Goal: Task Accomplishment & Management: Complete application form

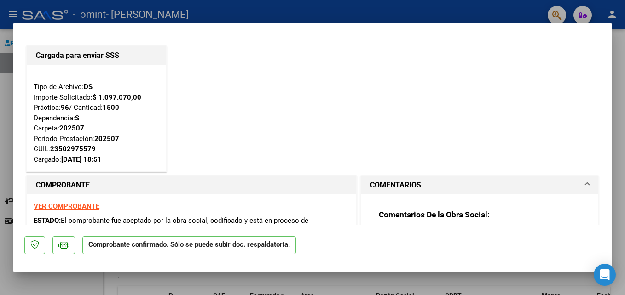
type input "$ 0,00"
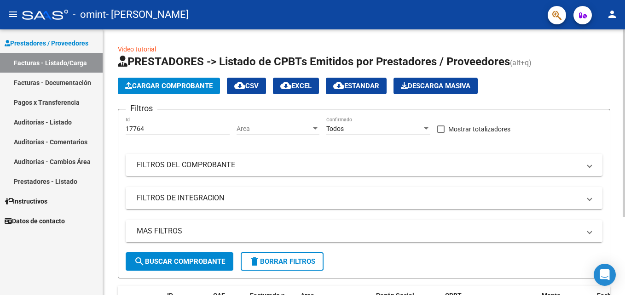
scroll to position [110, 0]
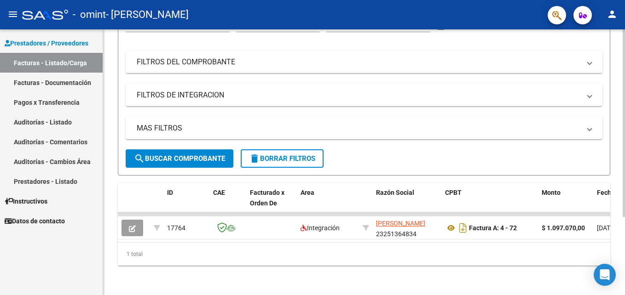
click at [622, 273] on div at bounding box center [623, 162] width 2 height 266
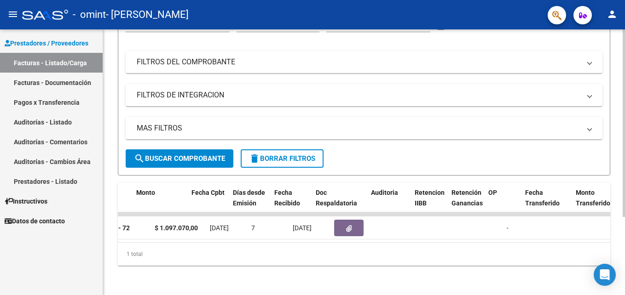
scroll to position [0, 350]
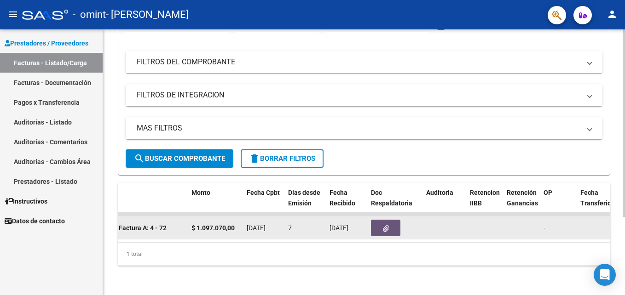
click at [384, 225] on icon "button" at bounding box center [386, 228] width 6 height 7
click at [382, 222] on button "button" at bounding box center [385, 228] width 29 height 17
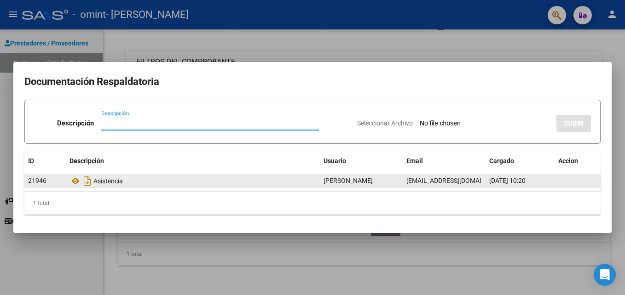
click at [106, 182] on div "Asistencia" at bounding box center [192, 181] width 247 height 15
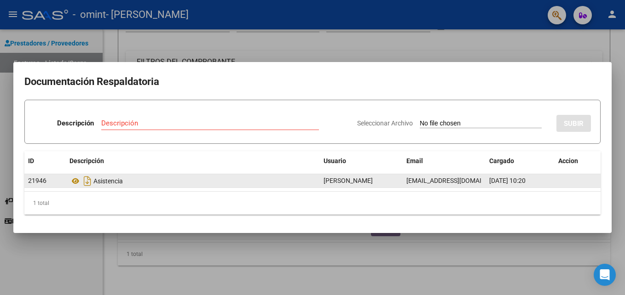
click at [106, 182] on div "Asistencia" at bounding box center [192, 181] width 247 height 15
drag, startPoint x: 106, startPoint y: 182, endPoint x: 196, endPoint y: 183, distance: 90.6
click at [196, 183] on div "Asistencia" at bounding box center [192, 181] width 247 height 15
click at [86, 183] on icon "Descargar documento" at bounding box center [87, 181] width 12 height 15
click at [529, 210] on div "1 total" at bounding box center [312, 203] width 576 height 23
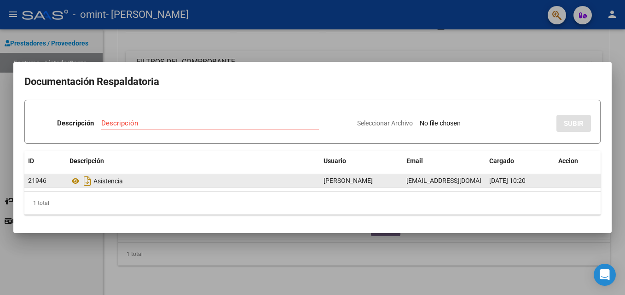
click at [590, 180] on datatable-body-cell at bounding box center [577, 180] width 46 height 13
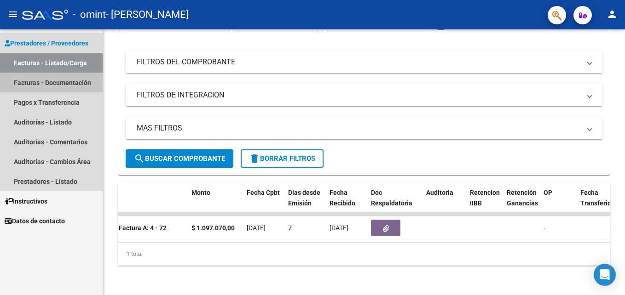
click at [36, 85] on link "Facturas - Documentación" at bounding box center [51, 83] width 103 height 20
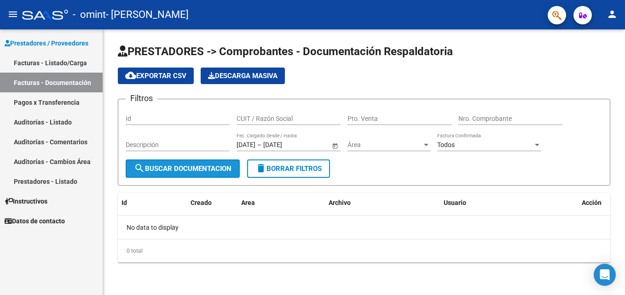
click at [182, 169] on span "search Buscar Documentacion" at bounding box center [183, 169] width 98 height 8
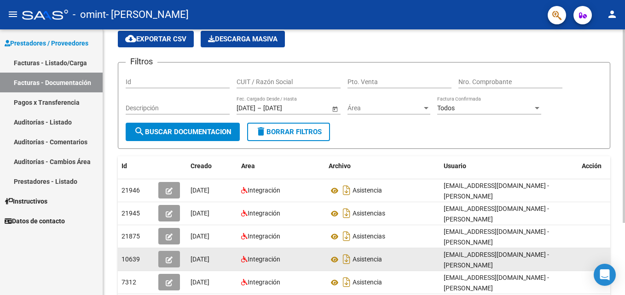
scroll to position [55, 0]
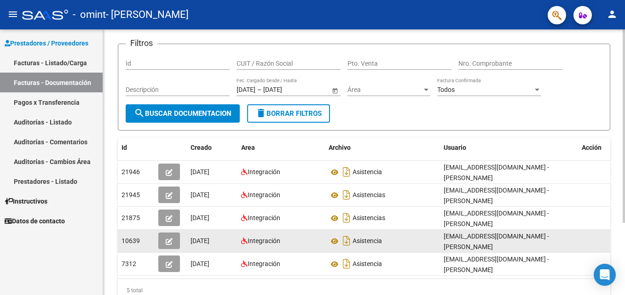
click at [604, 243] on datatable-body-cell at bounding box center [601, 241] width 46 height 23
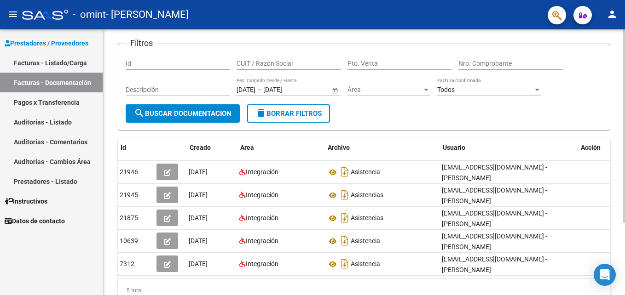
scroll to position [0, 0]
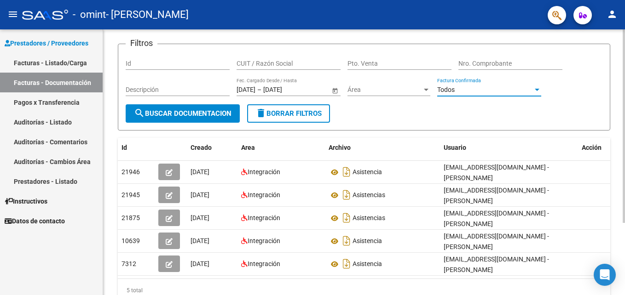
click at [537, 91] on div at bounding box center [537, 89] width 8 height 7
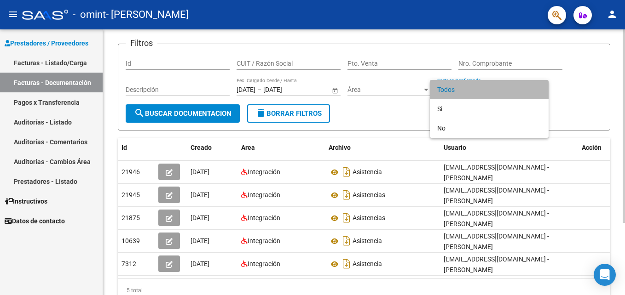
click at [537, 91] on span "Todos" at bounding box center [489, 89] width 104 height 19
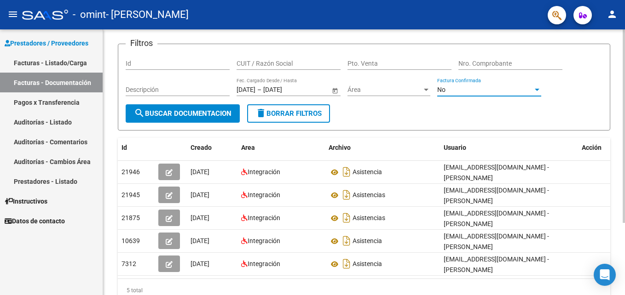
scroll to position [99, 0]
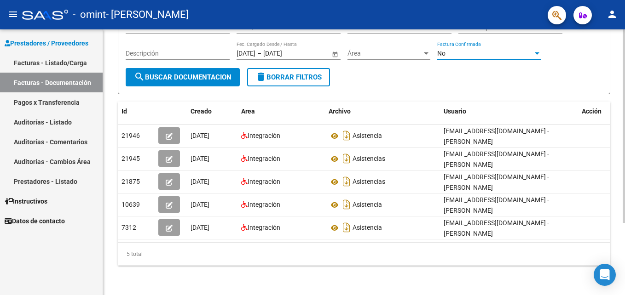
click at [623, 283] on div at bounding box center [623, 162] width 2 height 266
click at [606, 243] on div "5 total" at bounding box center [364, 254] width 492 height 23
drag, startPoint x: 606, startPoint y: 243, endPoint x: 606, endPoint y: 237, distance: 5.5
click at [606, 237] on div "Id Creado Area Archivo Usuario Acción 21946 14/08/2025 Integración Asistencia l…" at bounding box center [364, 184] width 492 height 164
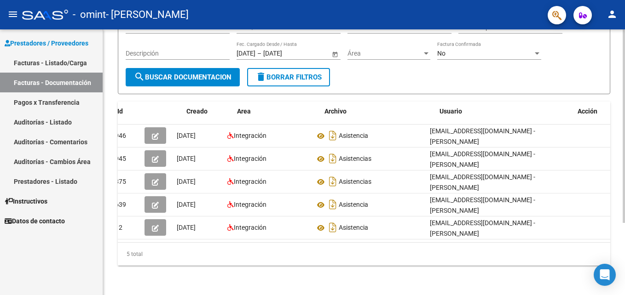
scroll to position [0, 0]
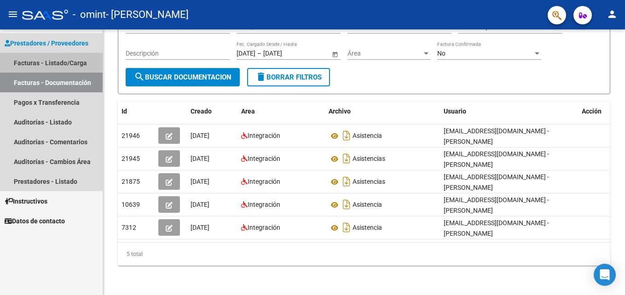
click at [37, 63] on link "Facturas - Listado/Carga" at bounding box center [51, 63] width 103 height 20
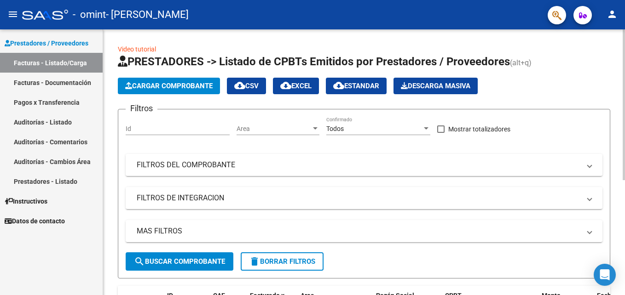
click at [230, 35] on div "Video tutorial PRESTADORES -> Listado de CPBTs Emitidos por Prestadores / Prove…" at bounding box center [364, 259] width 522 height 461
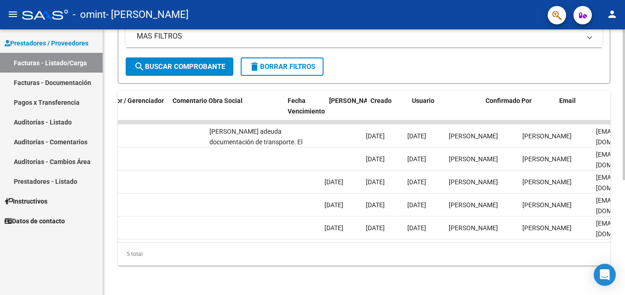
scroll to position [0, 1447]
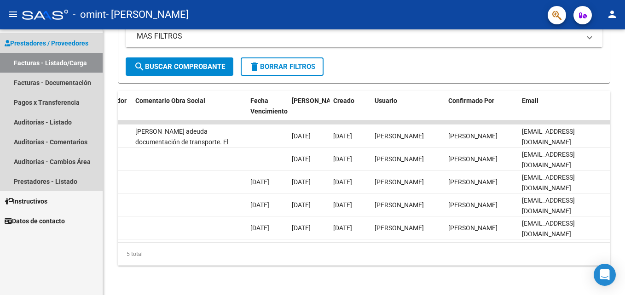
click at [63, 68] on link "Facturas - Listado/Carga" at bounding box center [51, 63] width 103 height 20
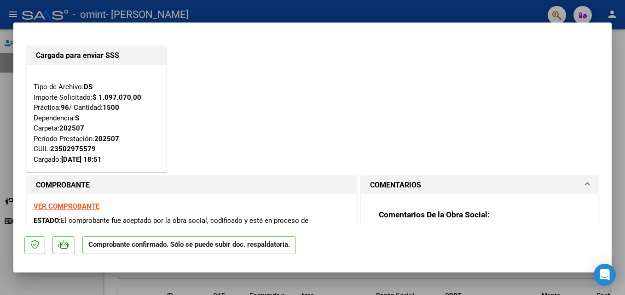
click at [558, 93] on div "Cargada para enviar SSS Tipo de Archivo: DS Importe Solicitado: $ 1.097.070,00 …" at bounding box center [312, 109] width 576 height 130
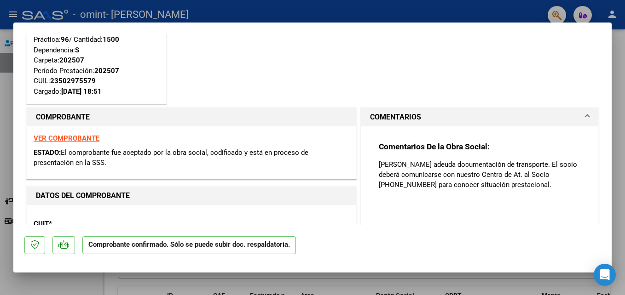
scroll to position [92, 0]
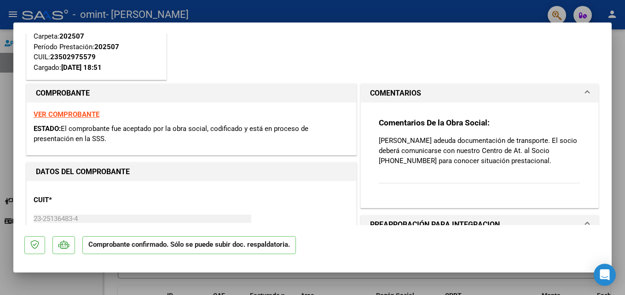
type input "$ 0,00"
